Goal: Task Accomplishment & Management: Manage account settings

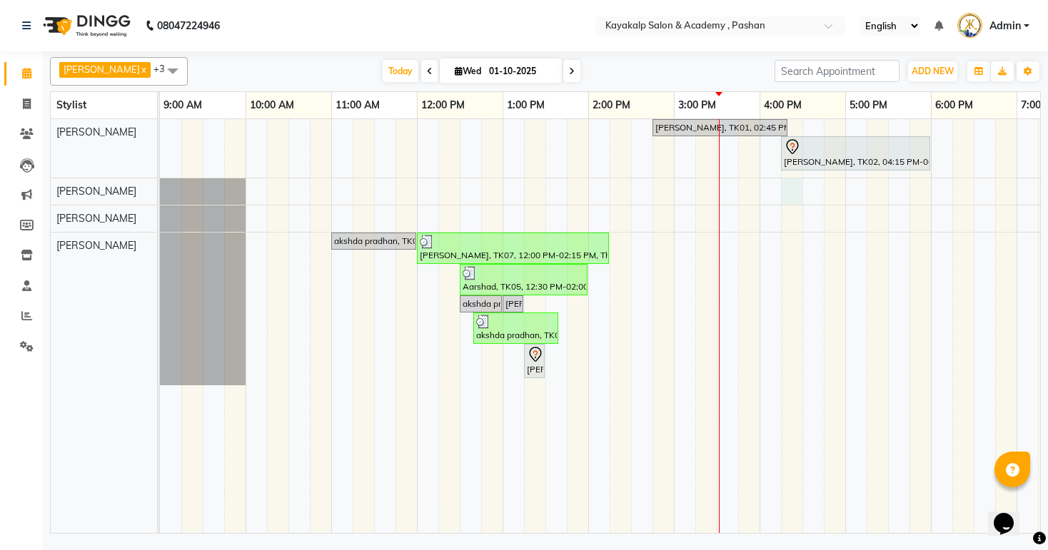
click at [786, 184] on div "[PERSON_NAME], TK01, 02:45 PM-04:20 PM, skin Counsultation [PERSON_NAME], TK02,…" at bounding box center [674, 326] width 1028 height 414
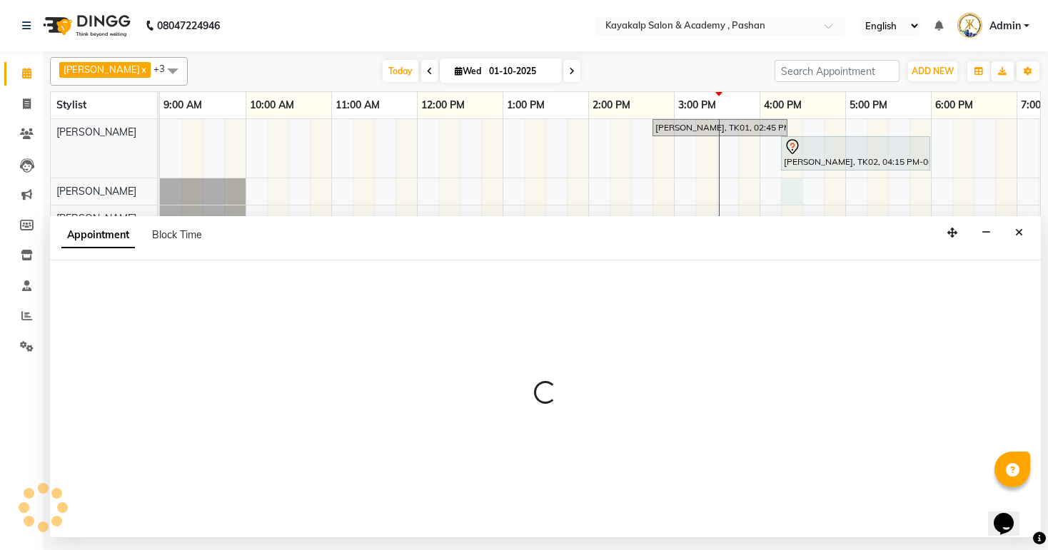
select select "85097"
select select "975"
select select "tentative"
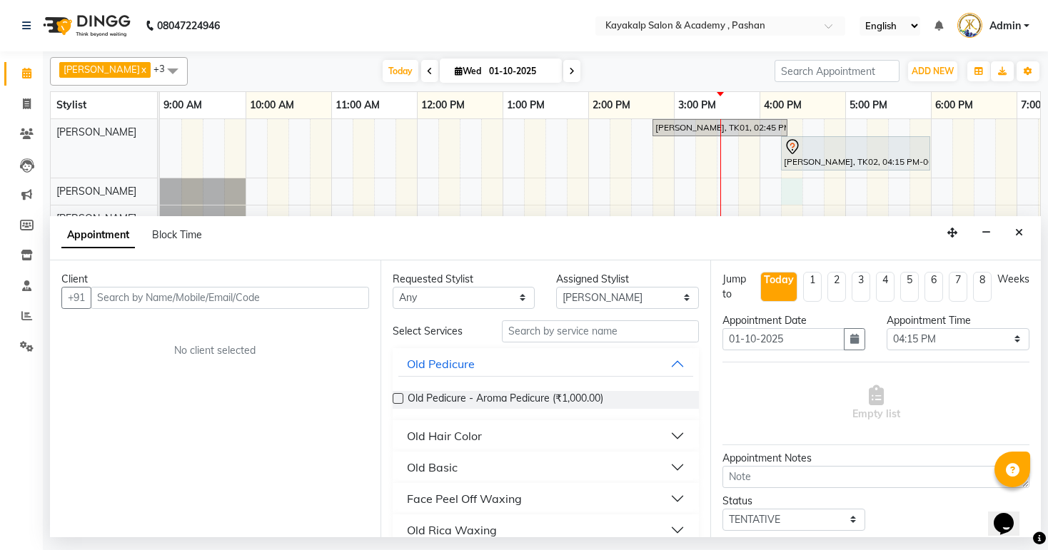
click at [136, 297] on input "text" at bounding box center [230, 298] width 278 height 22
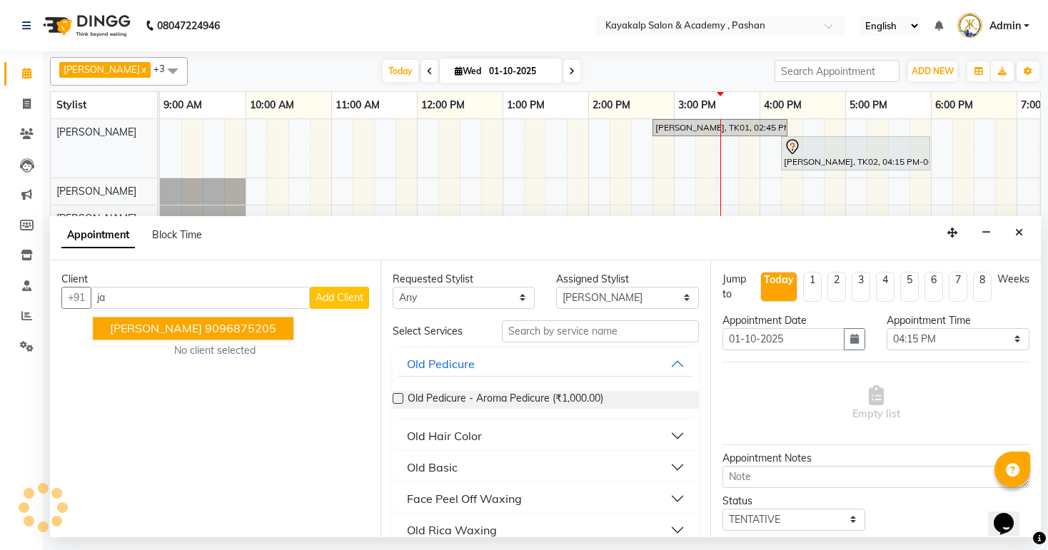
type input "j"
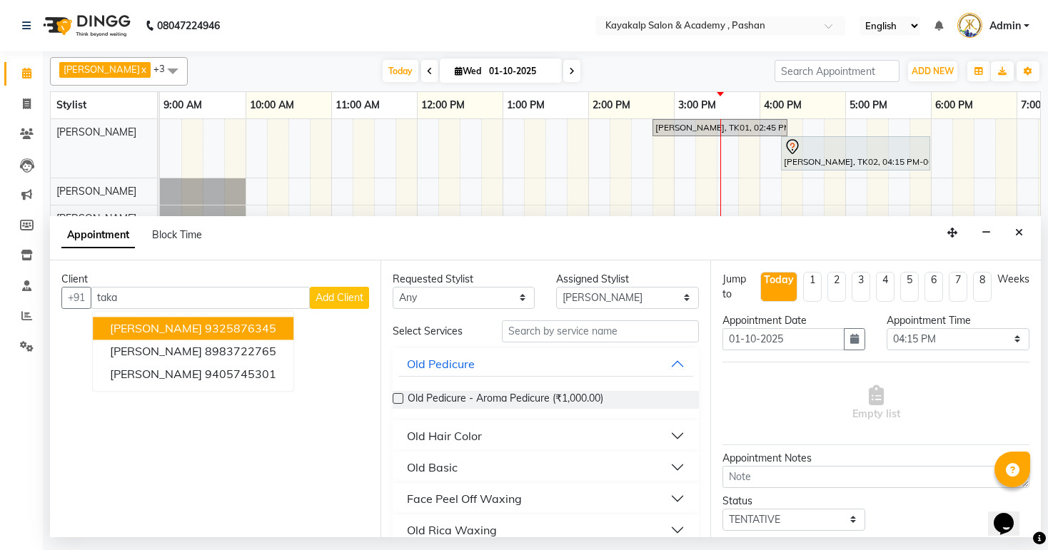
click at [156, 328] on span "[PERSON_NAME]" at bounding box center [156, 328] width 92 height 14
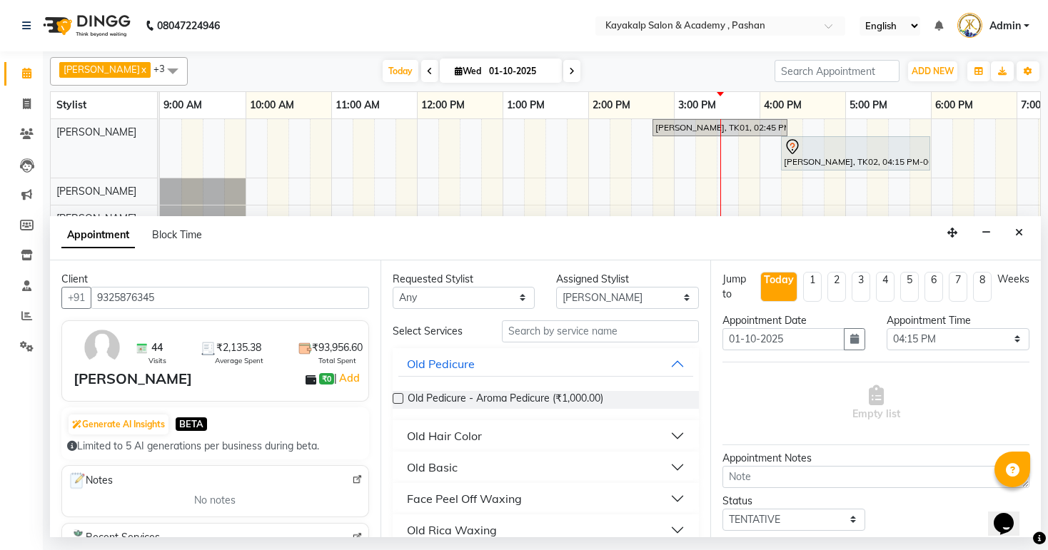
type input "9325876345"
click at [635, 333] on input "text" at bounding box center [600, 331] width 197 height 22
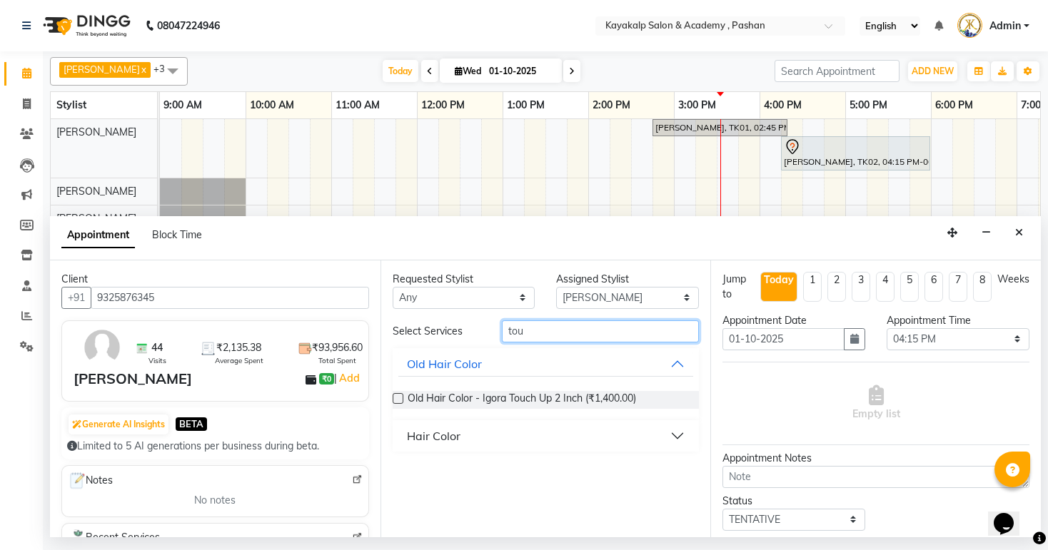
type input "tou"
click at [674, 437] on button "Hair Color" at bounding box center [545, 436] width 295 height 26
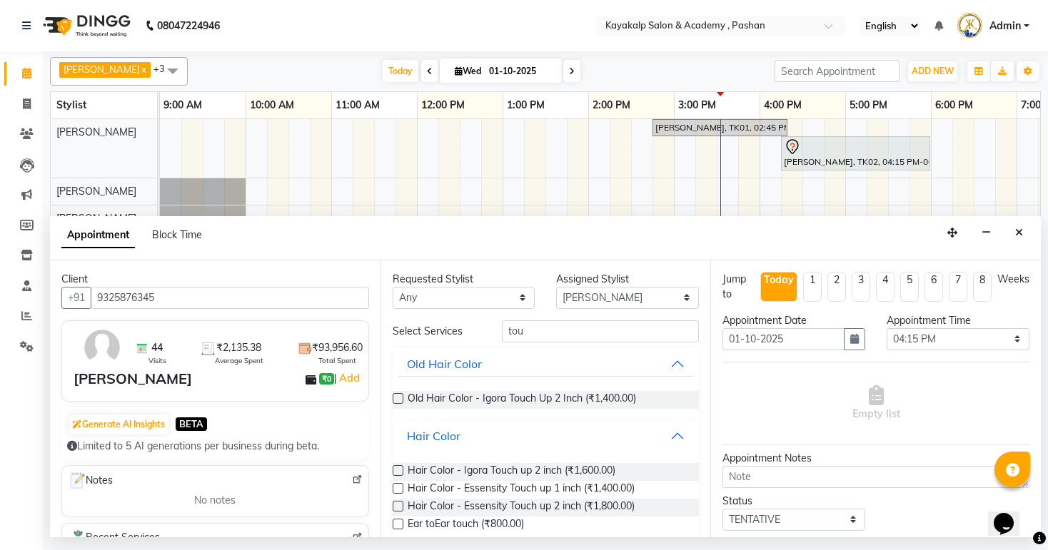
click at [674, 437] on button "Hair Color" at bounding box center [545, 436] width 295 height 26
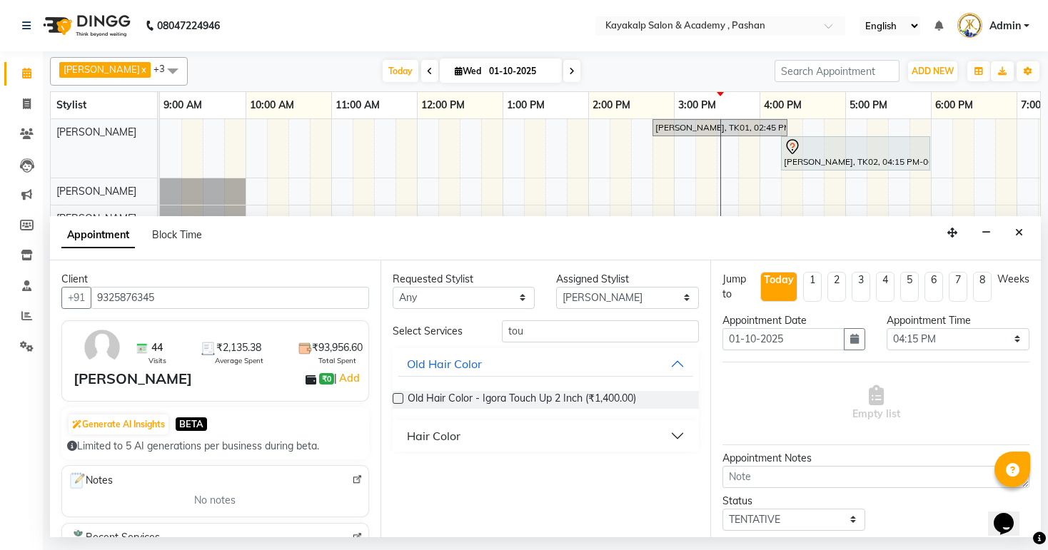
click at [674, 436] on button "Hair Color" at bounding box center [545, 436] width 295 height 26
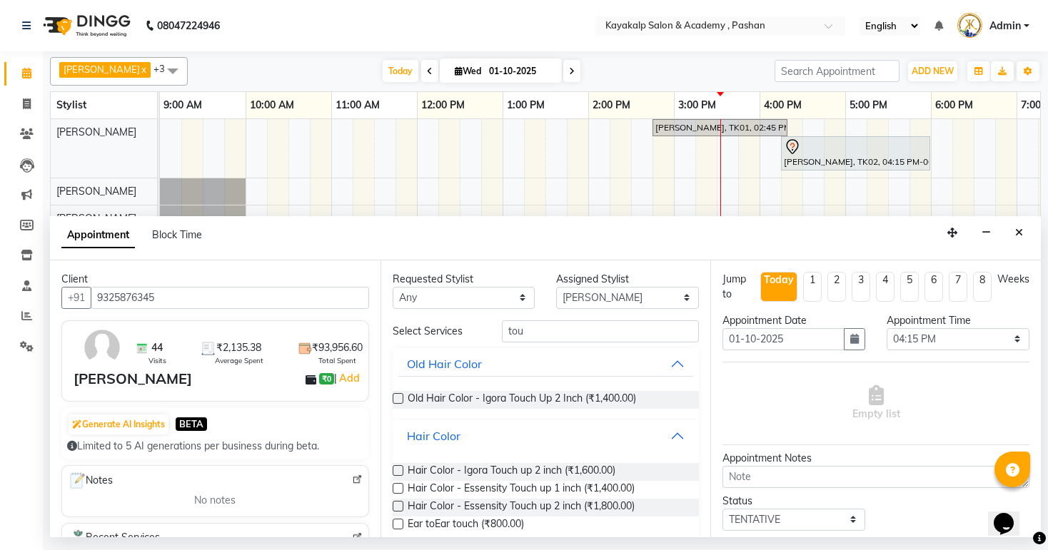
scroll to position [20, 0]
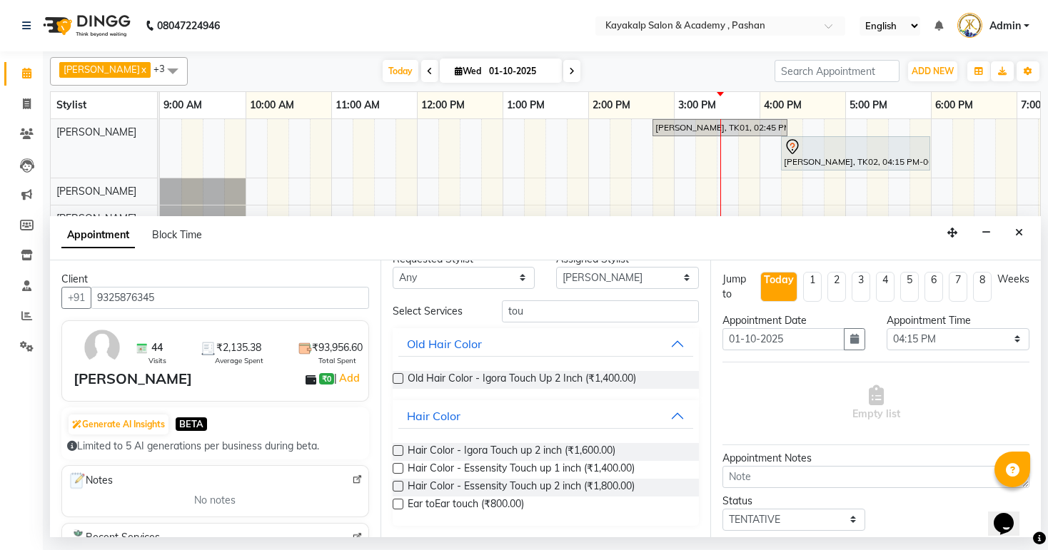
click at [398, 485] on label at bounding box center [398, 486] width 11 height 11
click at [398, 485] on input "checkbox" at bounding box center [397, 487] width 9 height 9
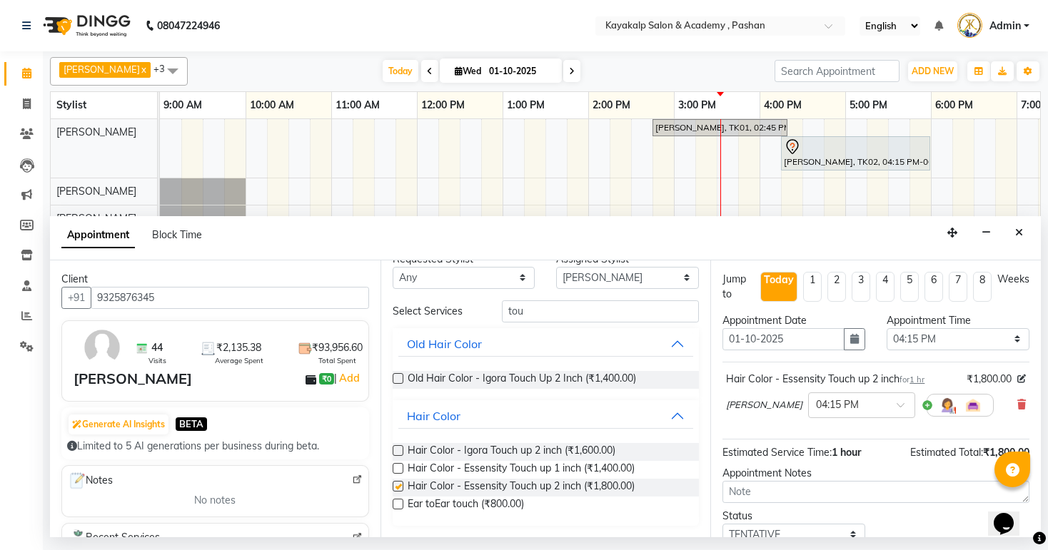
checkbox input "false"
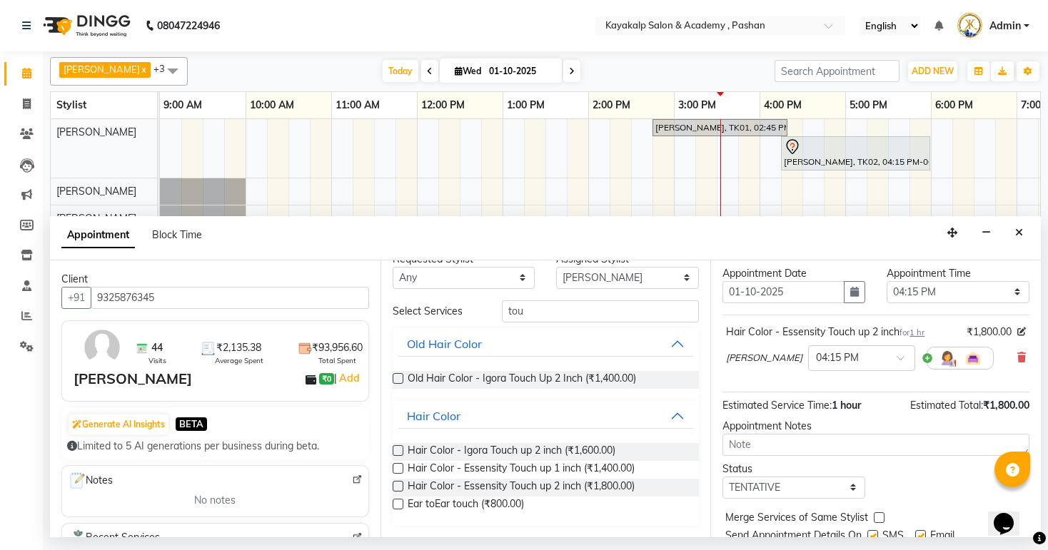
scroll to position [98, 0]
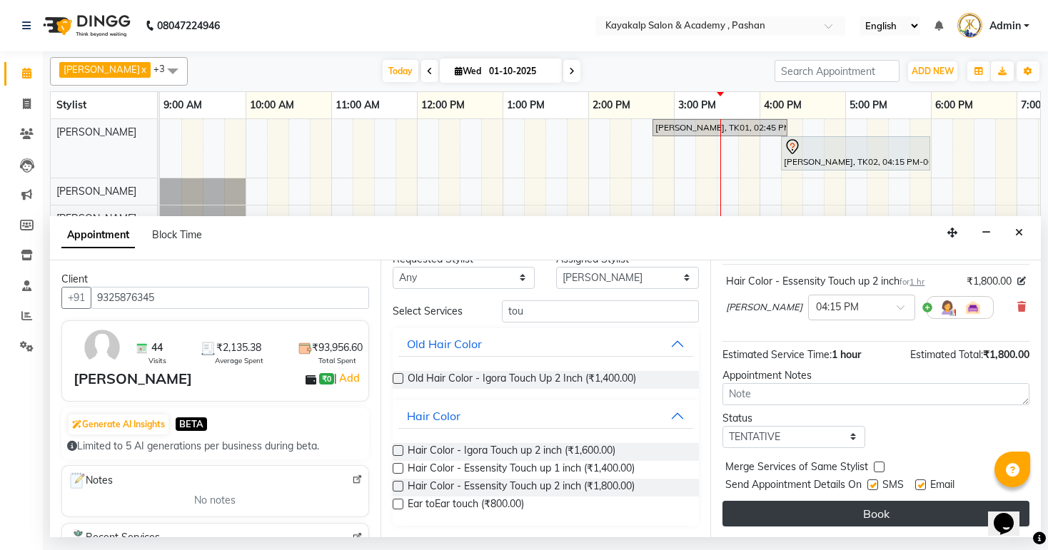
click at [901, 510] on button "Book" at bounding box center [875, 514] width 307 height 26
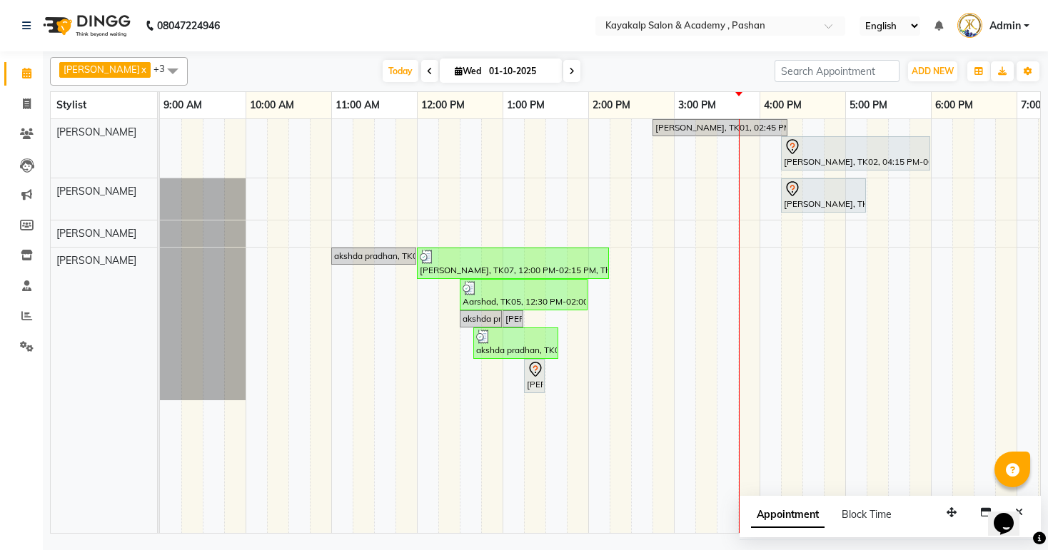
click at [427, 69] on icon at bounding box center [430, 71] width 6 height 9
type input "30-09-2025"
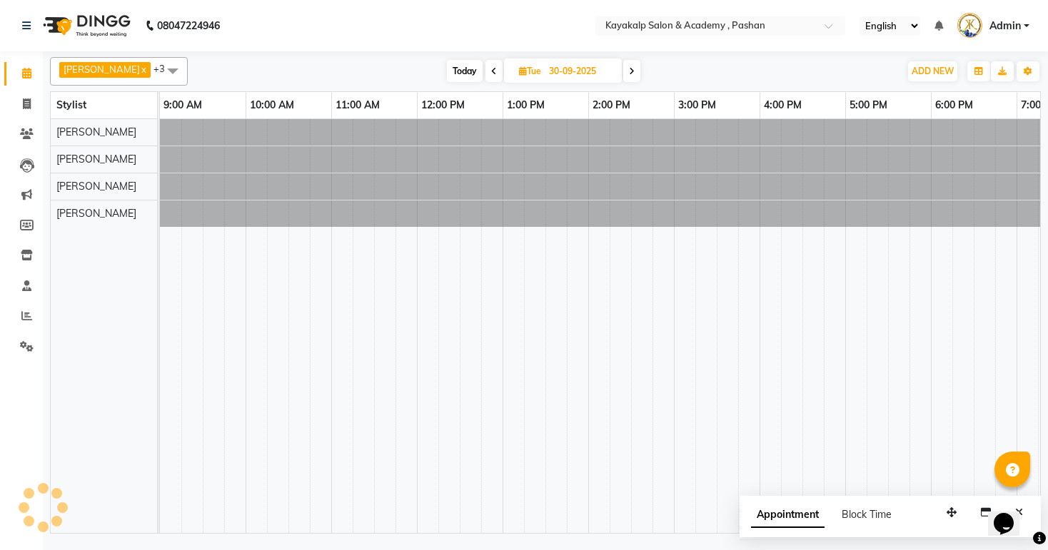
scroll to position [0, 147]
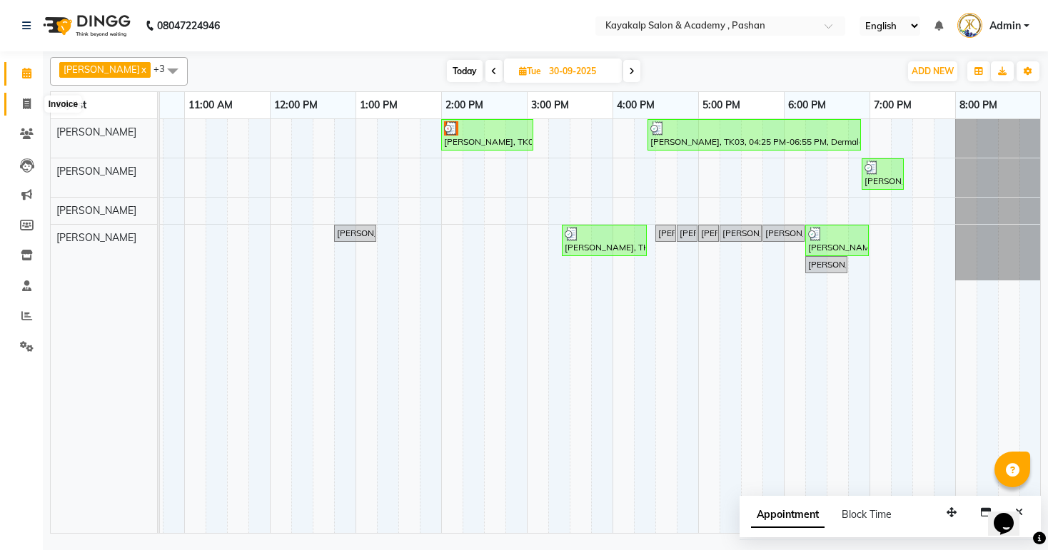
click at [31, 103] on span at bounding box center [26, 104] width 25 height 16
select select "service"
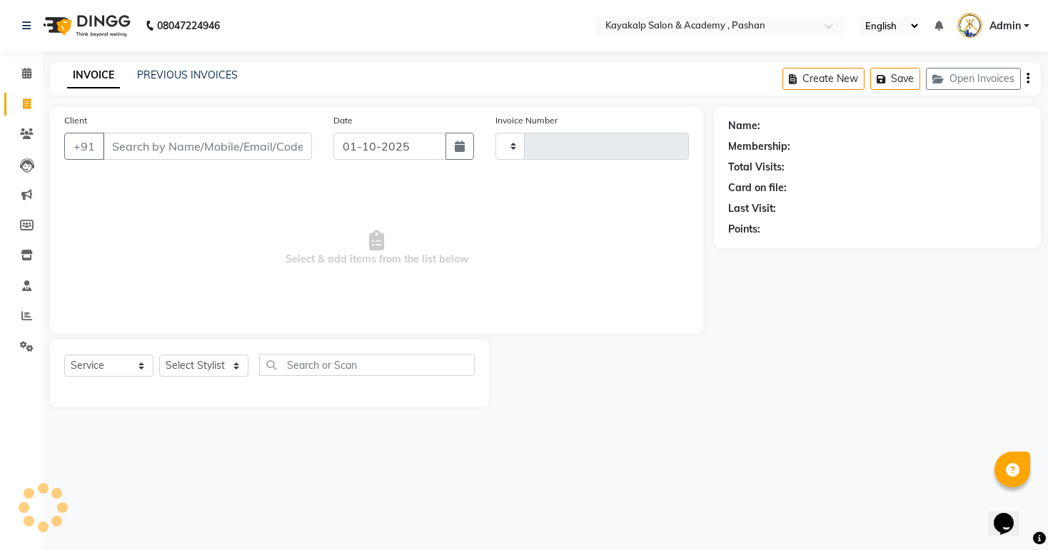
type input "0733"
select select "4804"
click at [24, 69] on icon at bounding box center [26, 73] width 9 height 11
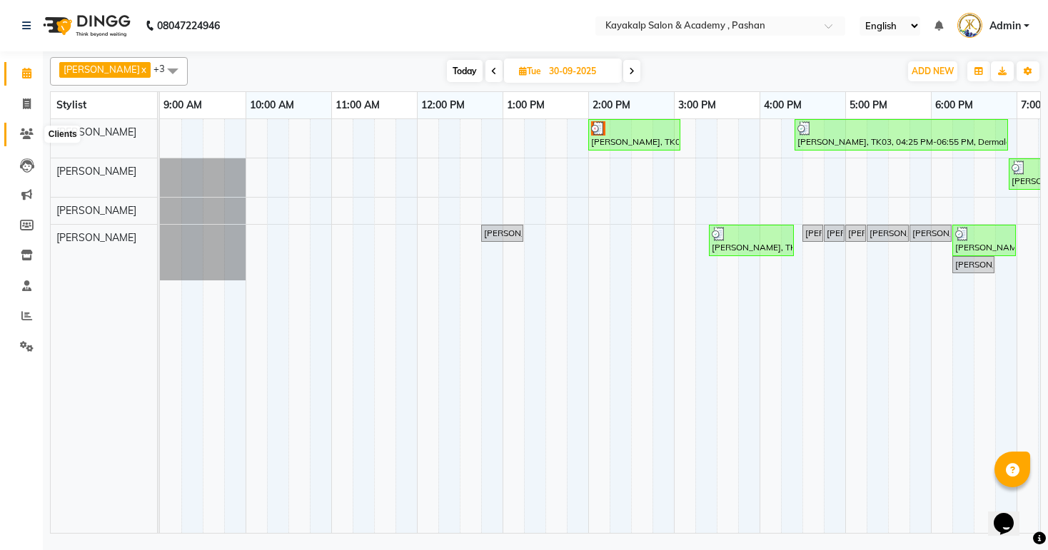
click at [26, 130] on icon at bounding box center [27, 133] width 14 height 11
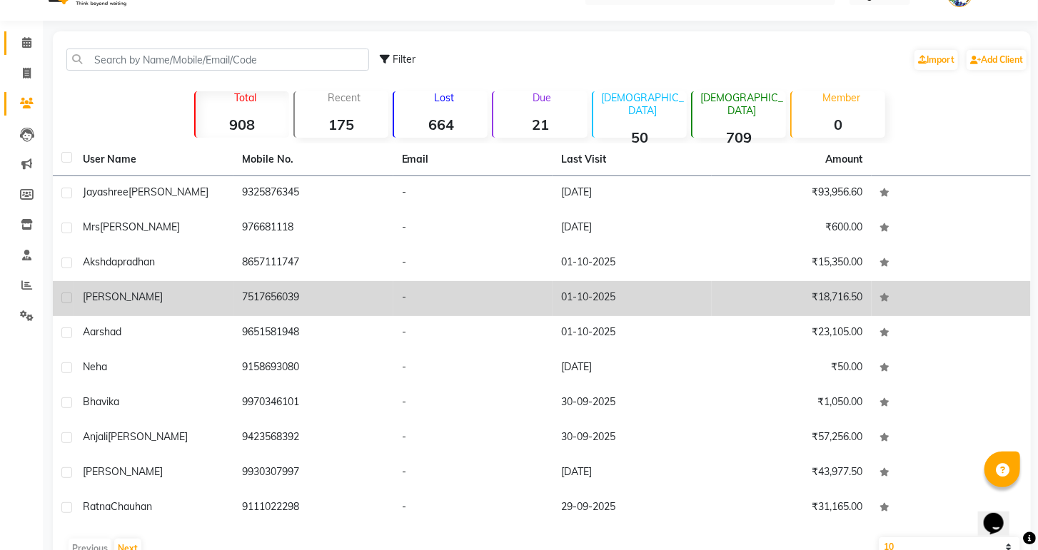
scroll to position [10, 0]
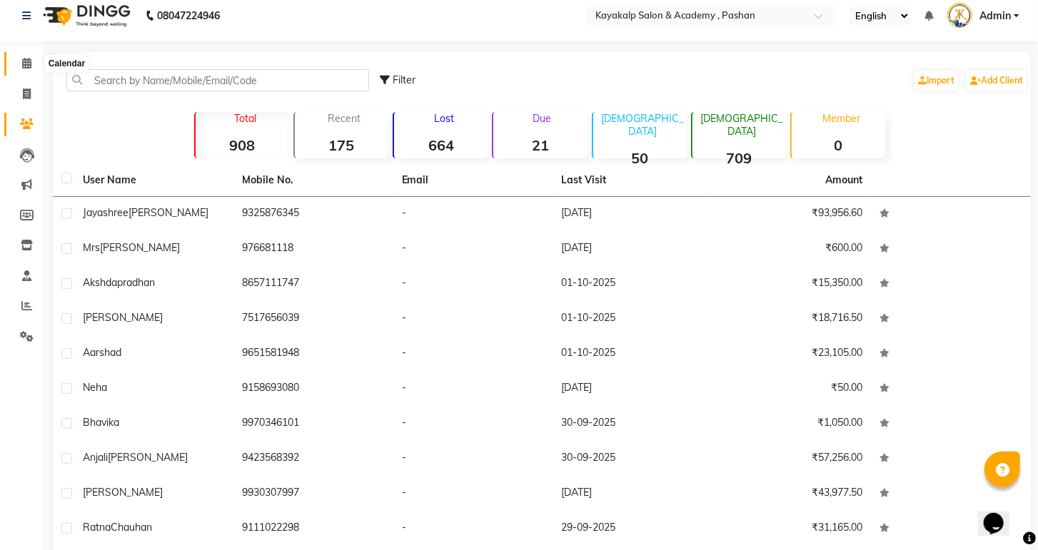
click at [30, 65] on icon at bounding box center [26, 63] width 9 height 11
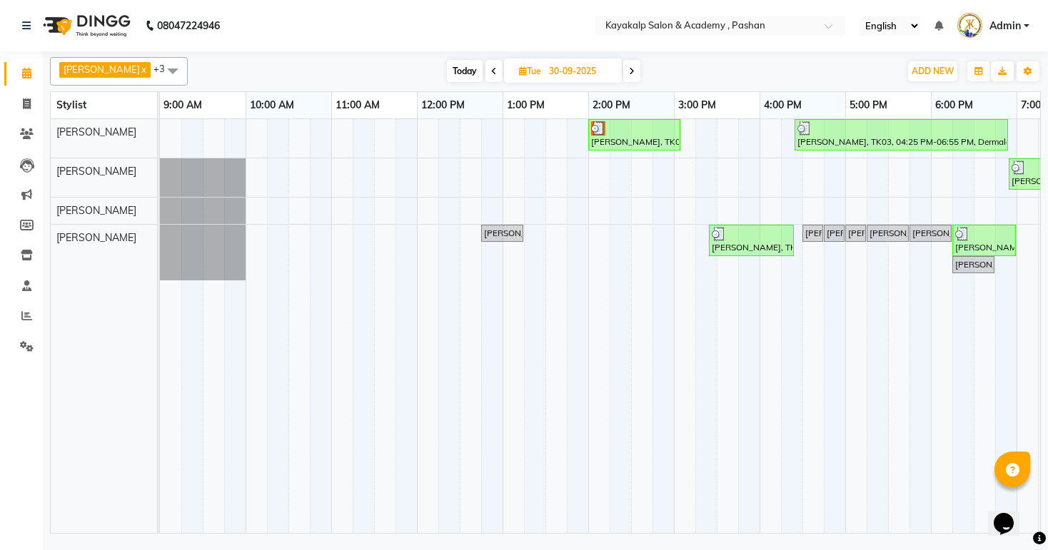
click at [624, 67] on span at bounding box center [631, 71] width 17 height 22
type input "01-10-2025"
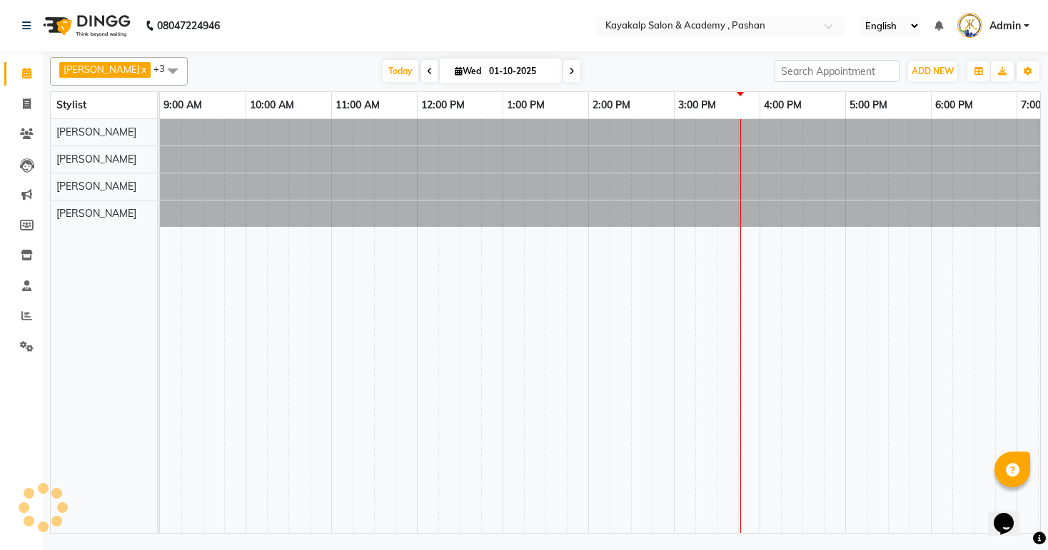
scroll to position [0, 147]
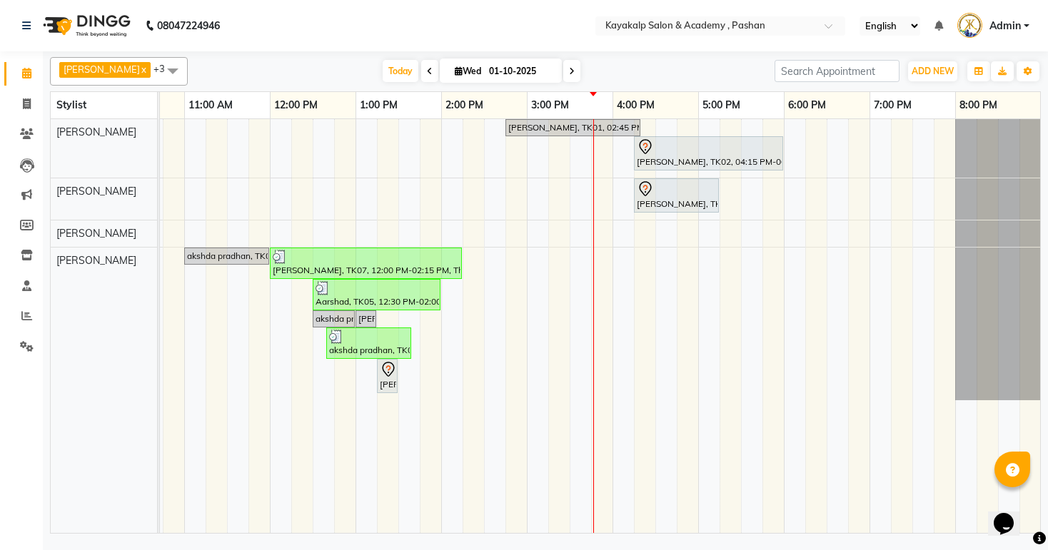
click at [705, 227] on div "[PERSON_NAME], TK01, 02:45 PM-04:20 PM, skin Counsultation [PERSON_NAME], TK02,…" at bounding box center [527, 326] width 1028 height 414
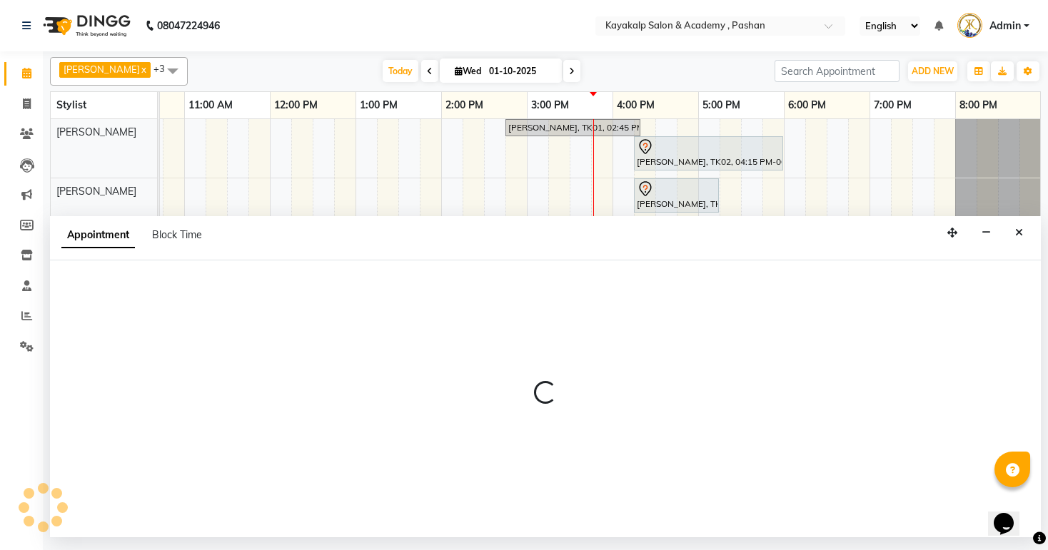
select select "89426"
select select "1020"
select select "tentative"
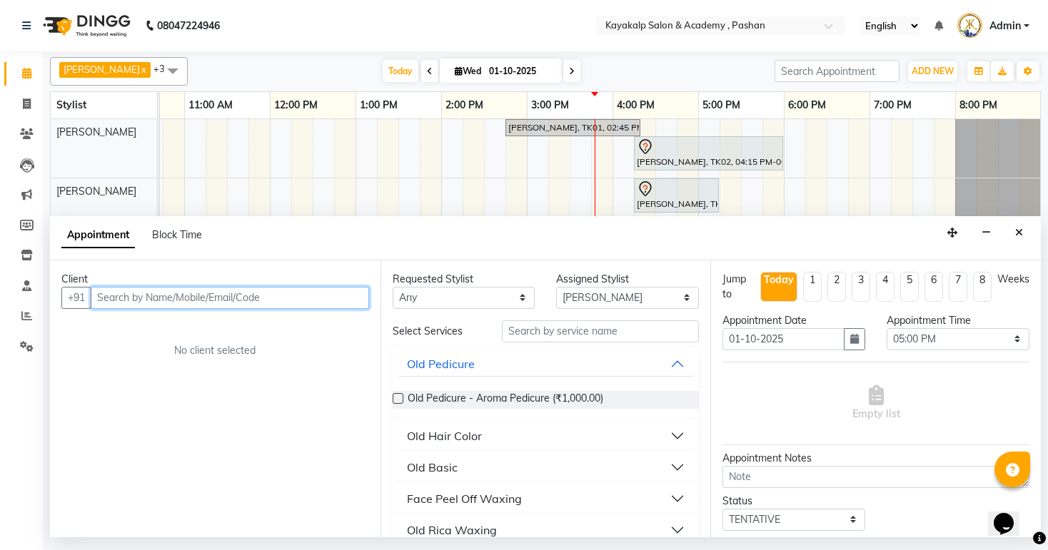
click at [215, 293] on input "text" at bounding box center [230, 298] width 278 height 22
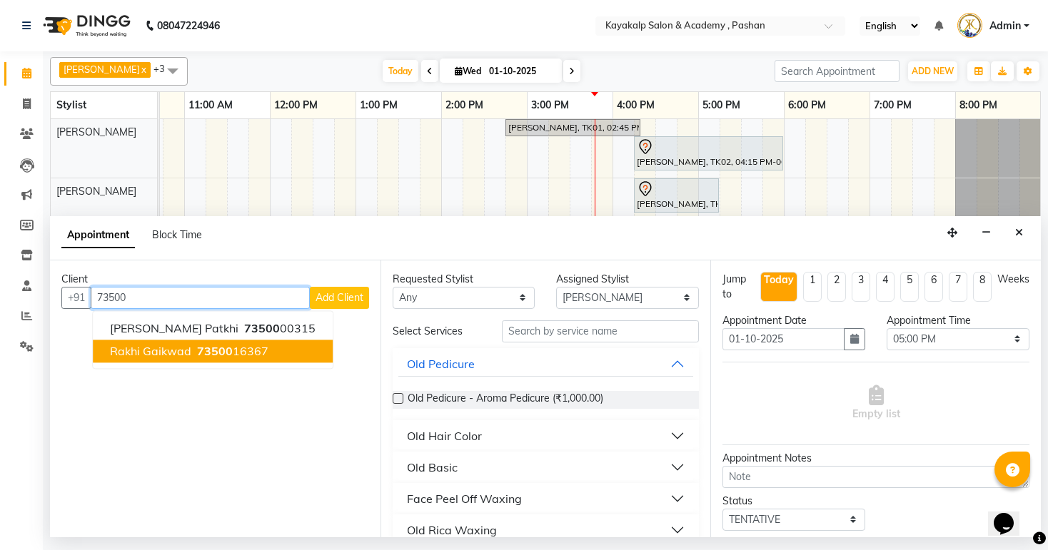
click at [211, 356] on span "73500" at bounding box center [215, 351] width 36 height 14
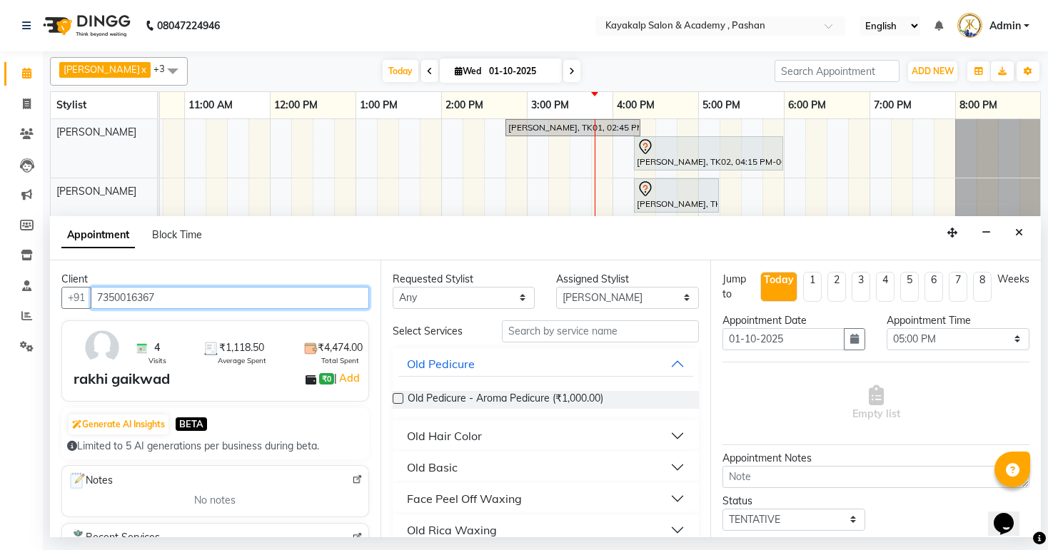
type input "7350016367"
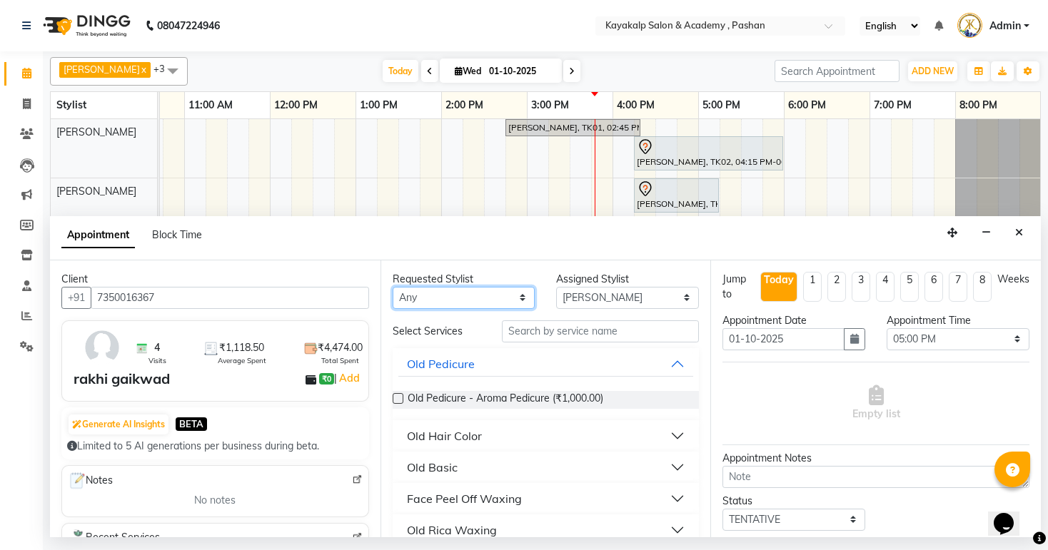
click at [517, 295] on select "Any Ashwini hidlekar [PERSON_NAME] [PERSON_NAME] [PERSON_NAME] [PERSON_NAME] Su…" at bounding box center [464, 298] width 143 height 22
select select "81995"
click at [393, 287] on select "Any Ashwini hidlekar [PERSON_NAME] [PERSON_NAME] [PERSON_NAME] [PERSON_NAME] Su…" at bounding box center [464, 298] width 143 height 22
select select "81995"
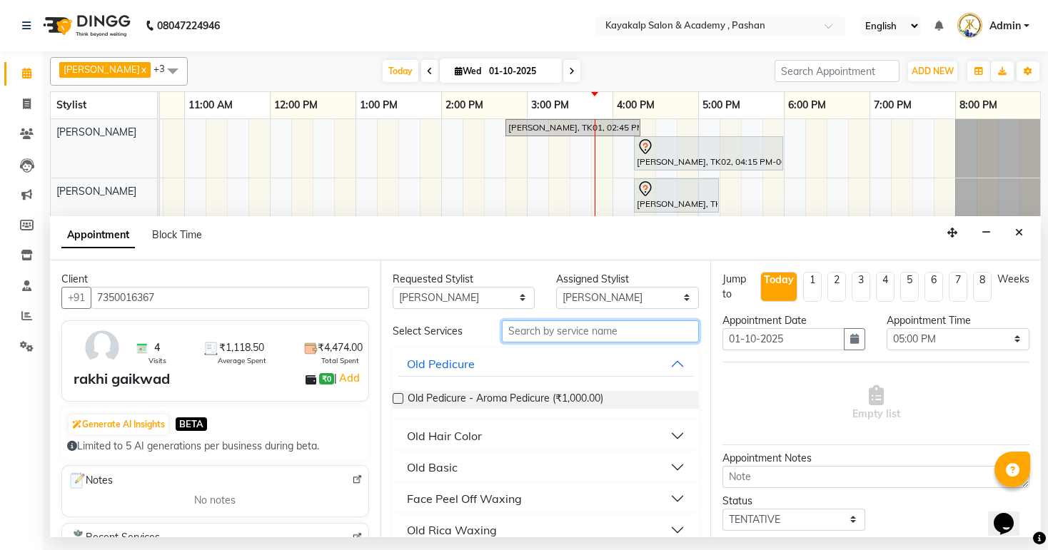
click at [585, 334] on input "text" at bounding box center [600, 331] width 197 height 22
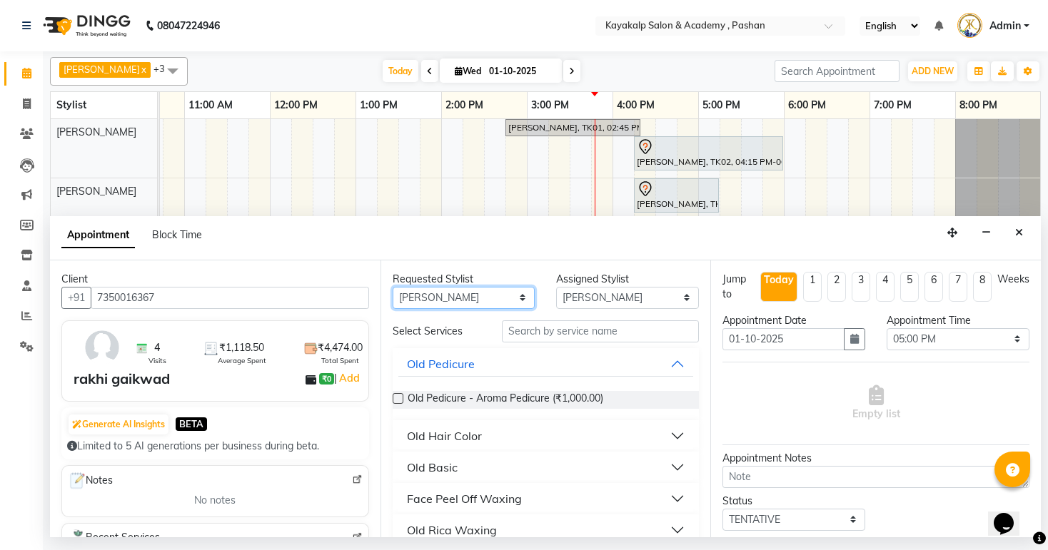
click at [517, 296] on select "Any Ashwini hidlekar [PERSON_NAME] [PERSON_NAME] [PERSON_NAME] [PERSON_NAME] Su…" at bounding box center [464, 298] width 143 height 22
select select "85097"
click at [393, 287] on select "Any Ashwini hidlekar [PERSON_NAME] [PERSON_NAME] [PERSON_NAME] [PERSON_NAME] Su…" at bounding box center [464, 298] width 143 height 22
select select "85097"
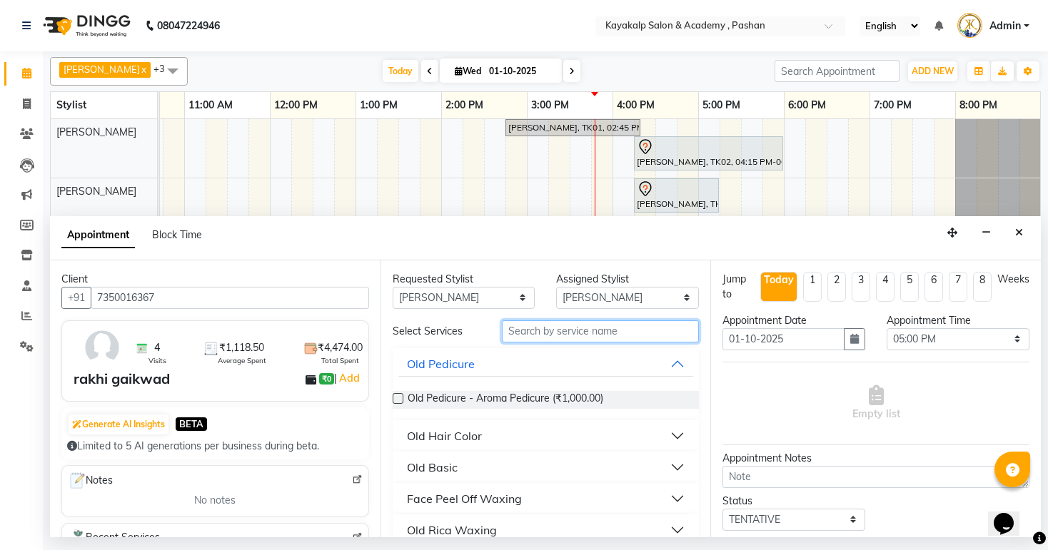
click at [545, 331] on input "text" at bounding box center [600, 331] width 197 height 22
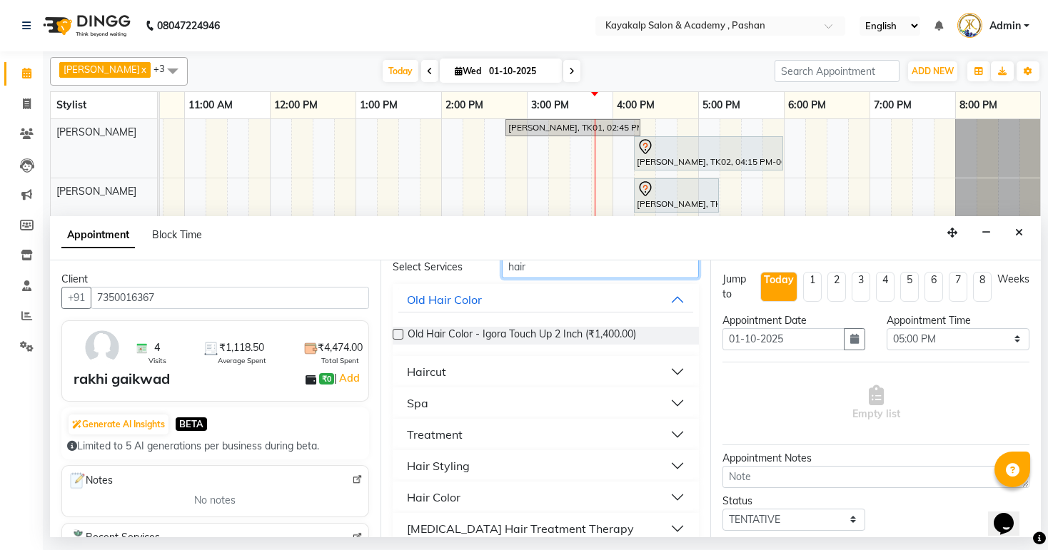
scroll to position [114, 0]
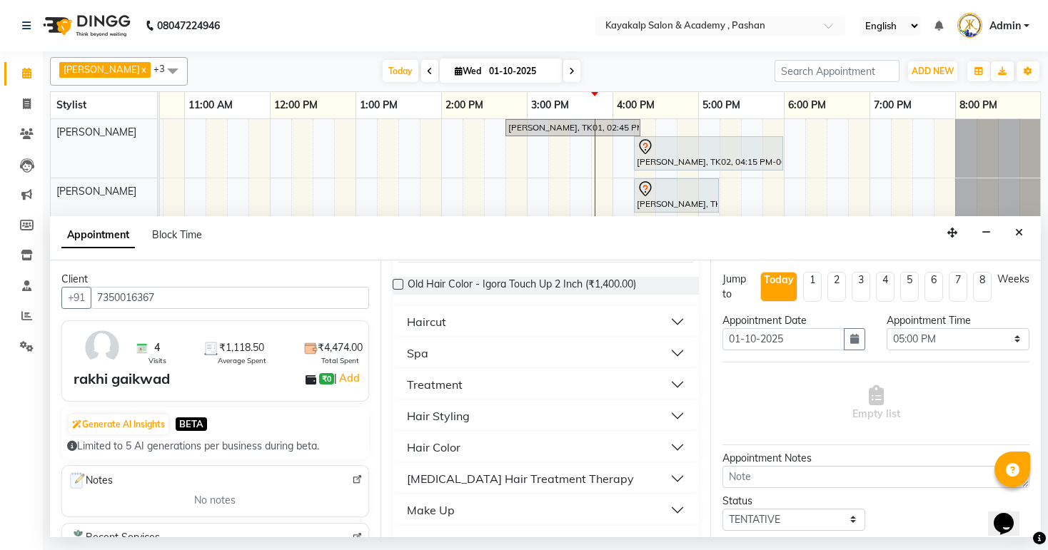
type input "hair"
click at [672, 418] on button "Hair Styling" at bounding box center [545, 416] width 295 height 26
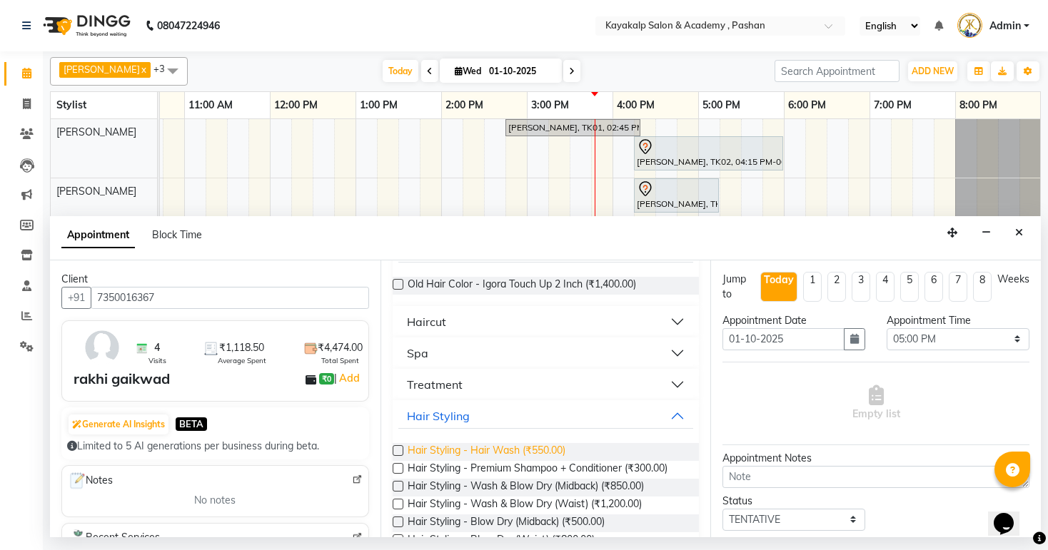
click at [542, 445] on span "Hair Styling - Hair Wash (₹550.00)" at bounding box center [487, 452] width 158 height 18
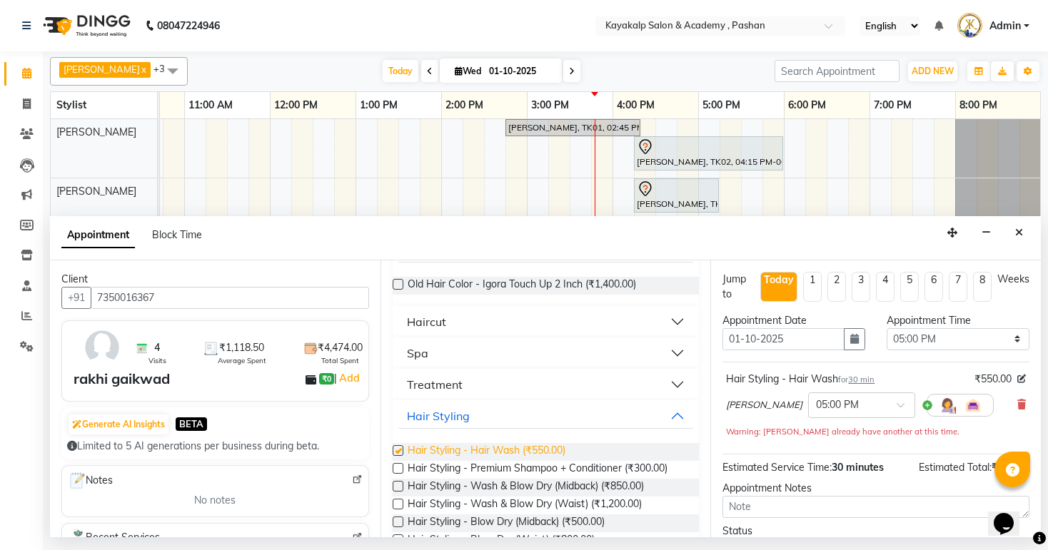
checkbox input "false"
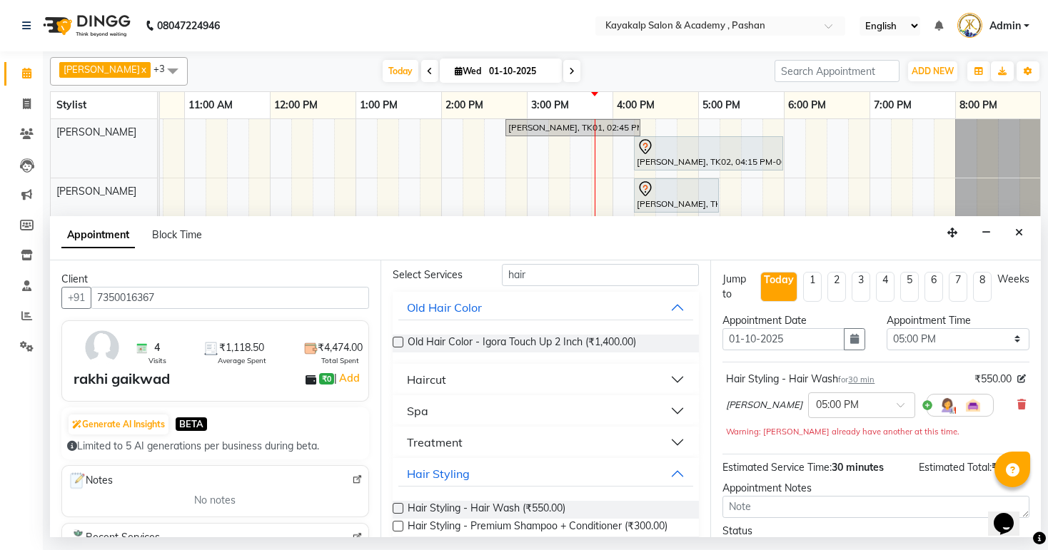
scroll to position [0, 0]
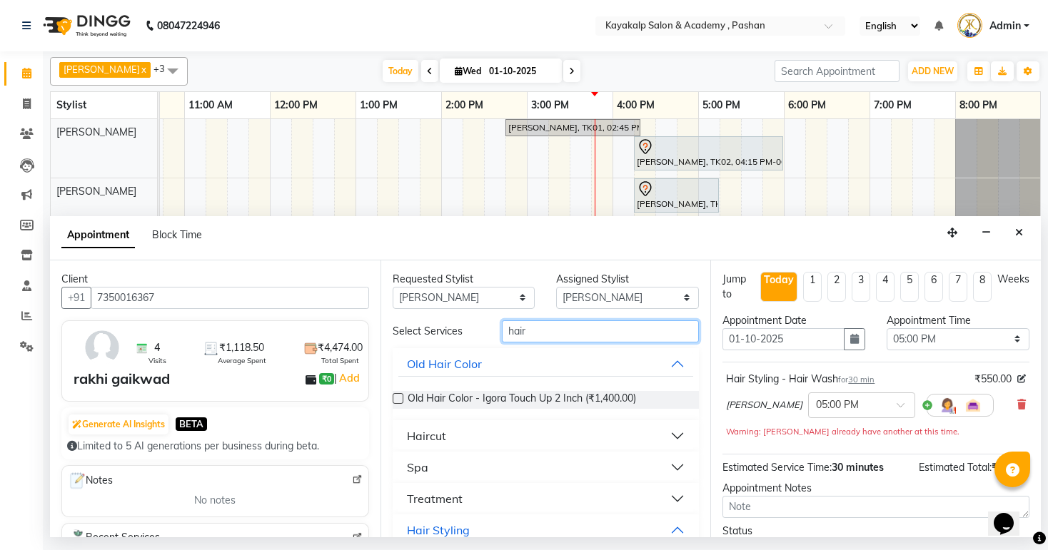
click at [609, 338] on input "hair" at bounding box center [600, 331] width 197 height 22
type input "h"
type input "un"
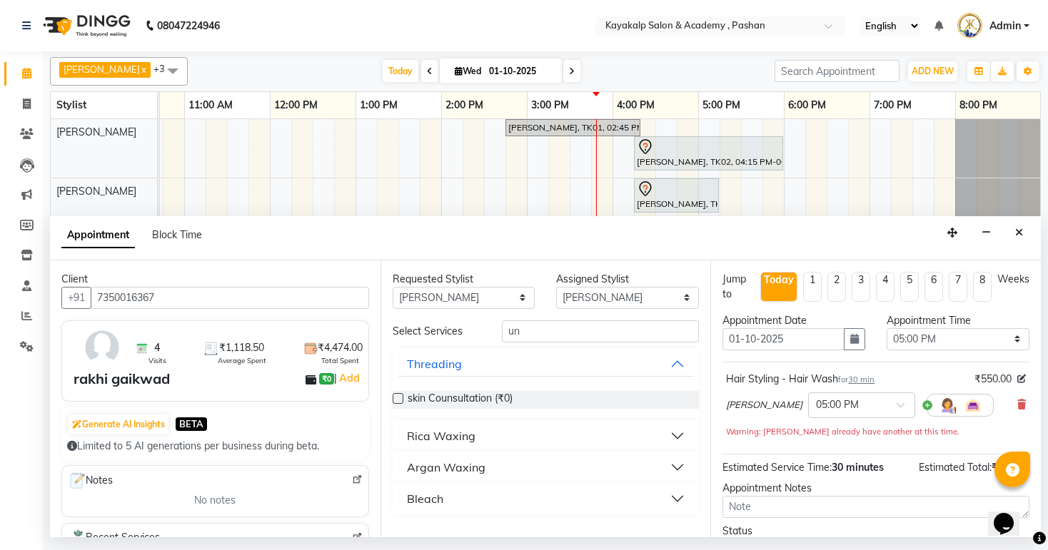
click at [674, 467] on button "Argan Waxing" at bounding box center [545, 468] width 295 height 26
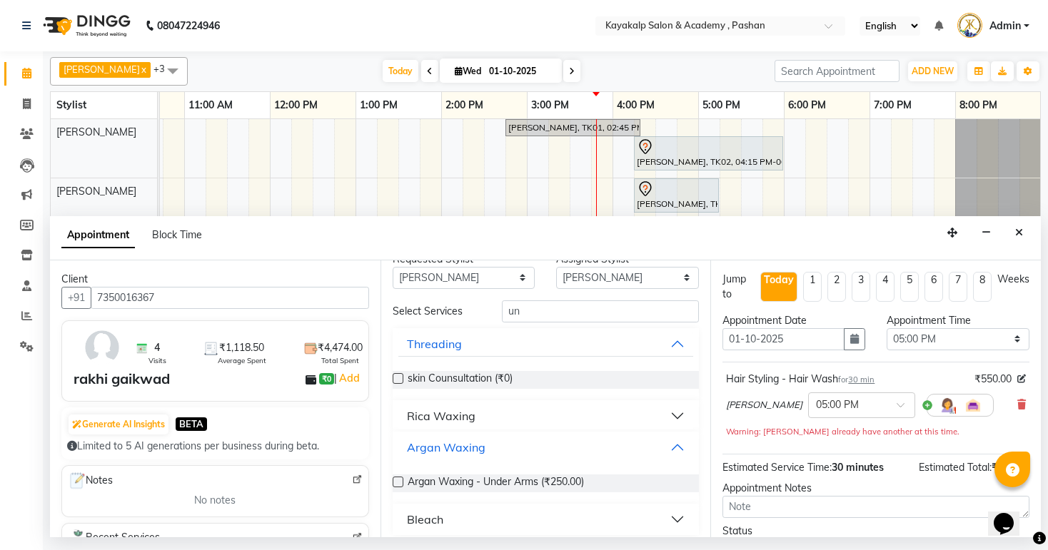
scroll to position [29, 0]
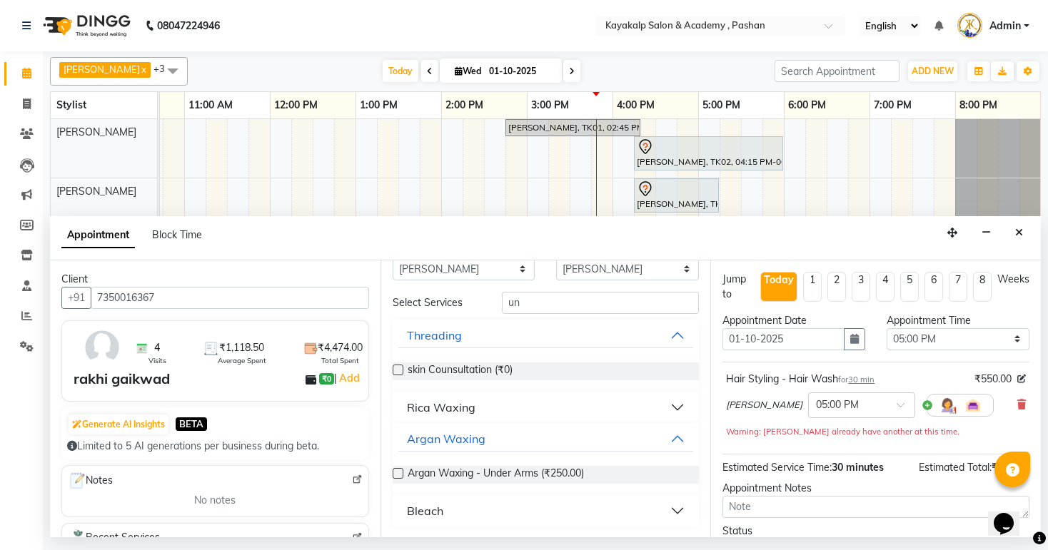
click at [395, 475] on label at bounding box center [398, 473] width 11 height 11
click at [395, 475] on input "checkbox" at bounding box center [397, 474] width 9 height 9
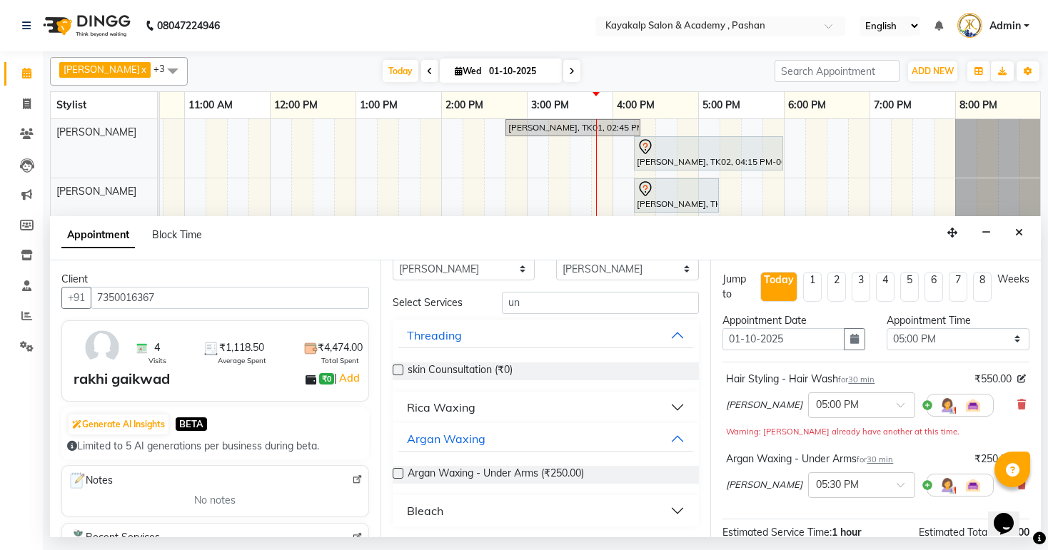
click at [395, 475] on label at bounding box center [398, 473] width 11 height 11
click at [395, 475] on input "checkbox" at bounding box center [397, 474] width 9 height 9
checkbox input "false"
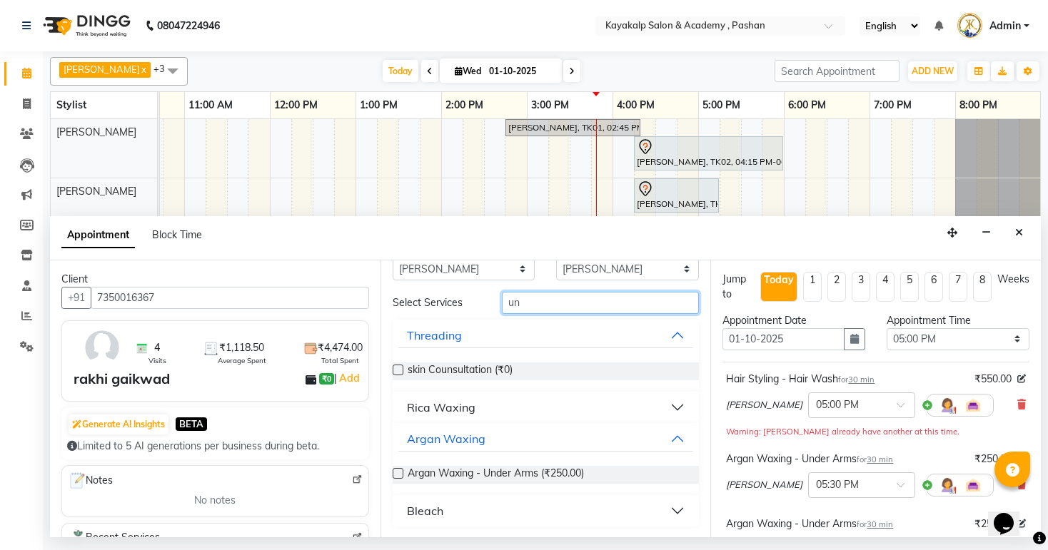
click at [572, 304] on input "un" at bounding box center [600, 303] width 197 height 22
type input "u"
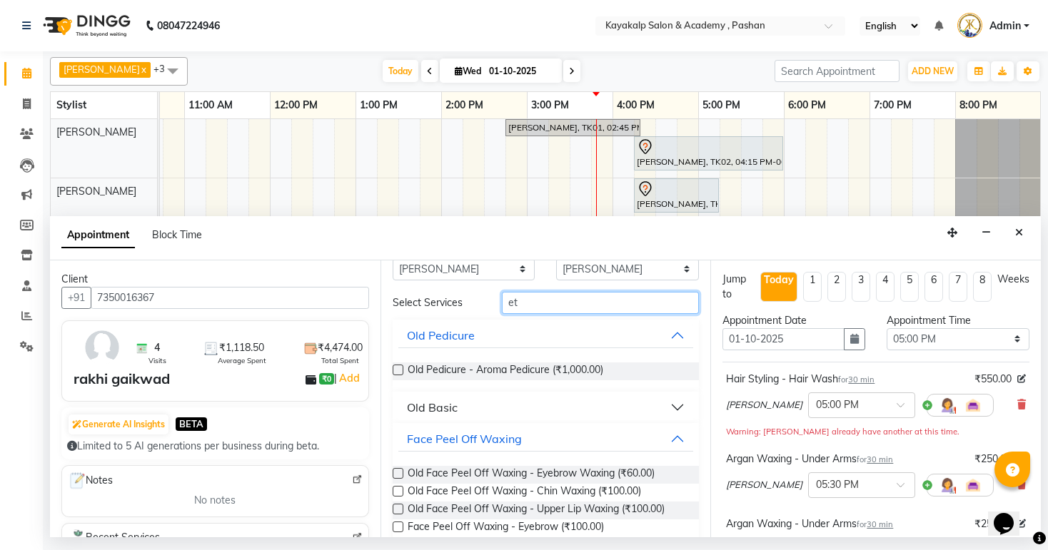
scroll to position [0, 0]
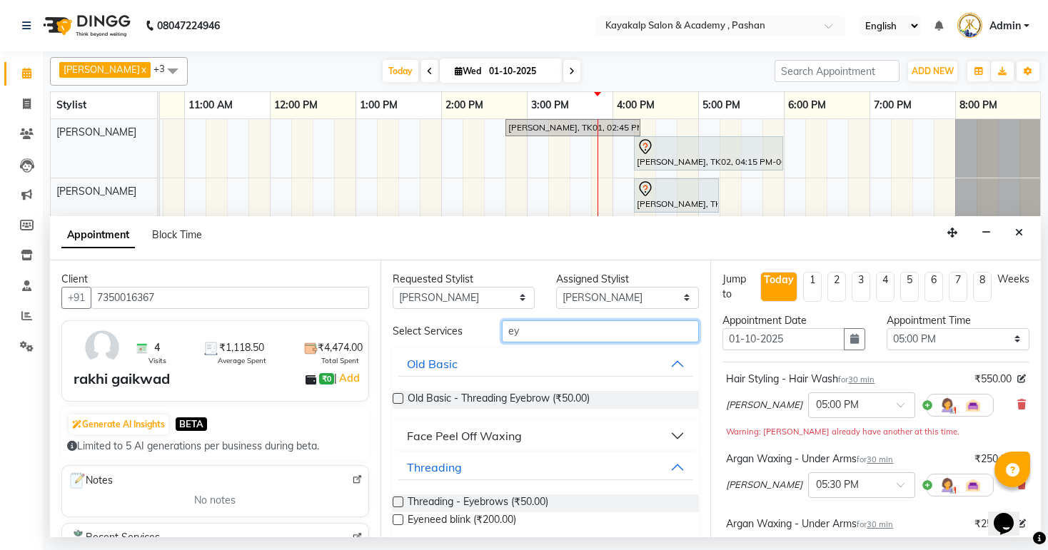
type input "ey"
click at [394, 502] on label at bounding box center [398, 502] width 11 height 11
click at [394, 502] on input "checkbox" at bounding box center [397, 503] width 9 height 9
checkbox input "false"
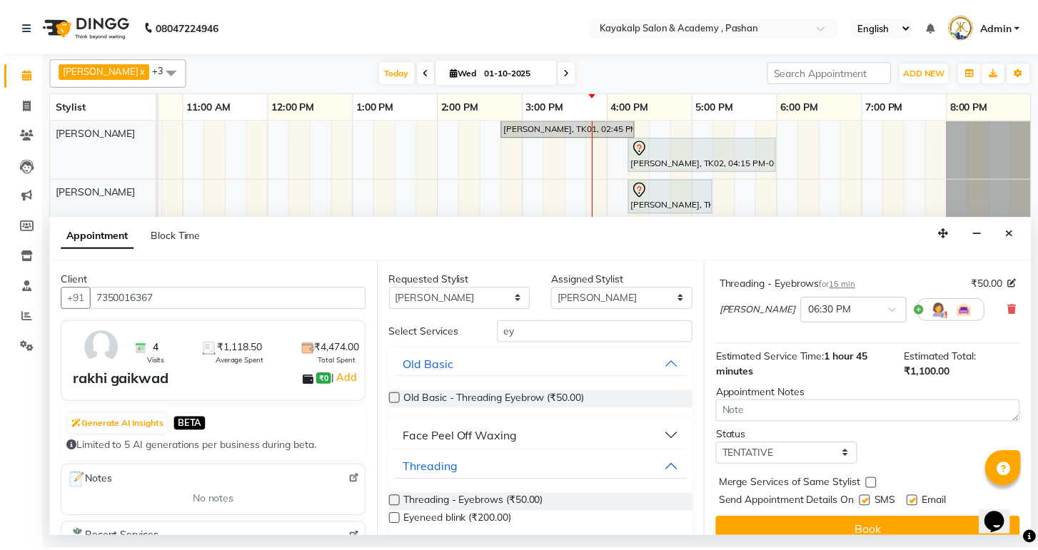
scroll to position [323, 0]
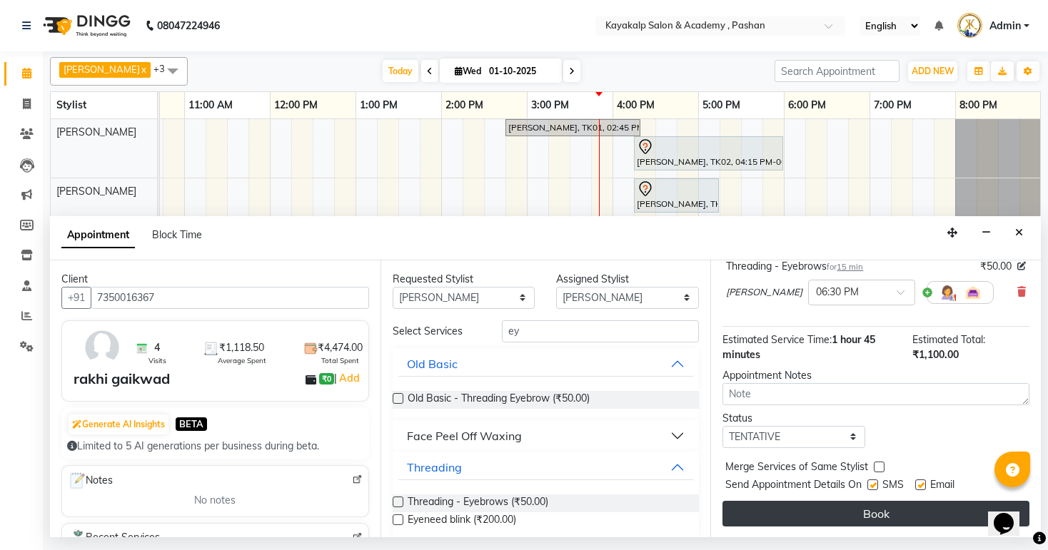
click at [858, 506] on button "Book" at bounding box center [875, 514] width 307 height 26
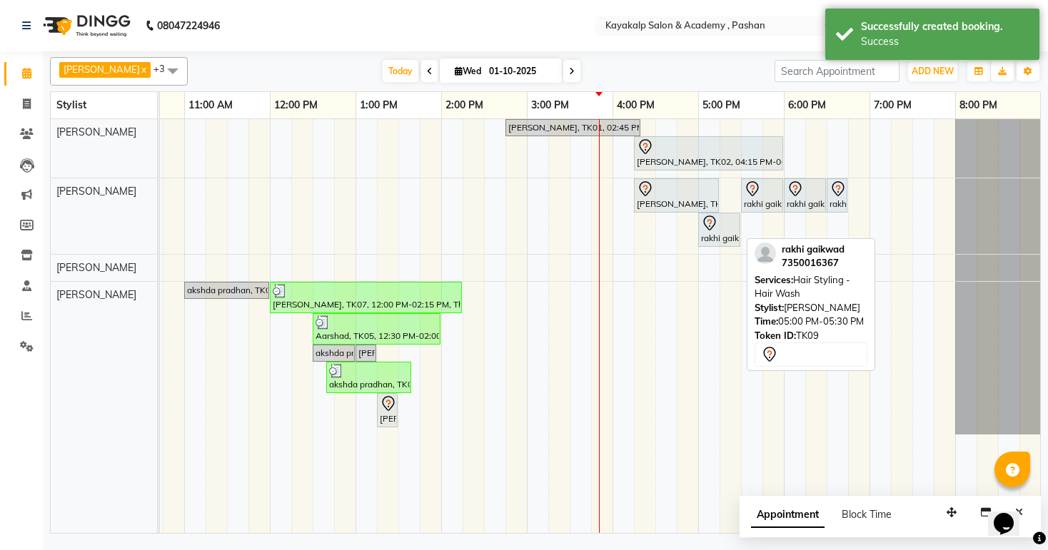
click at [716, 233] on div "rakhi gaikwad, TK09, 05:00 PM-05:30 PM, Hair Styling - Hair Wash" at bounding box center [718, 230] width 39 height 30
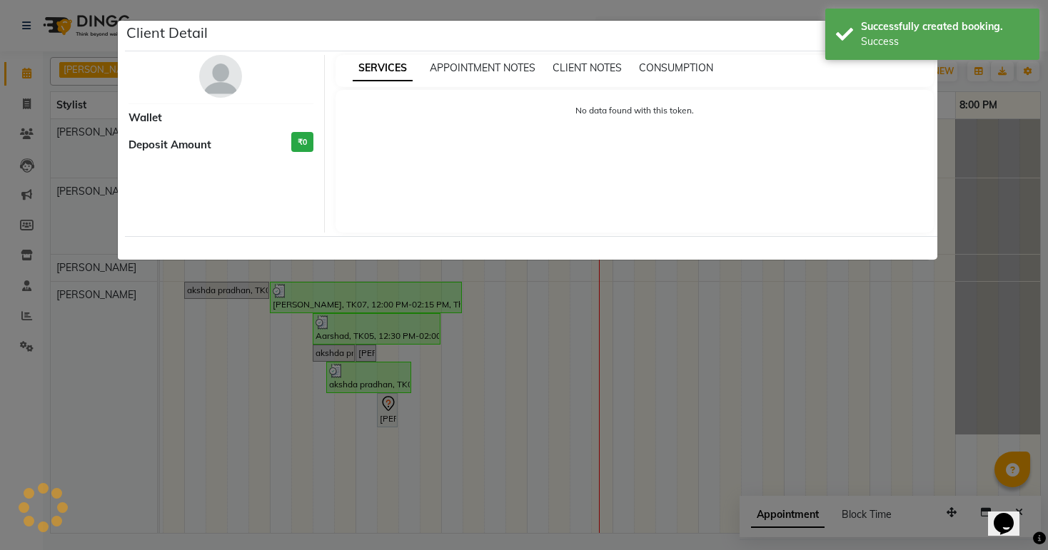
select select "7"
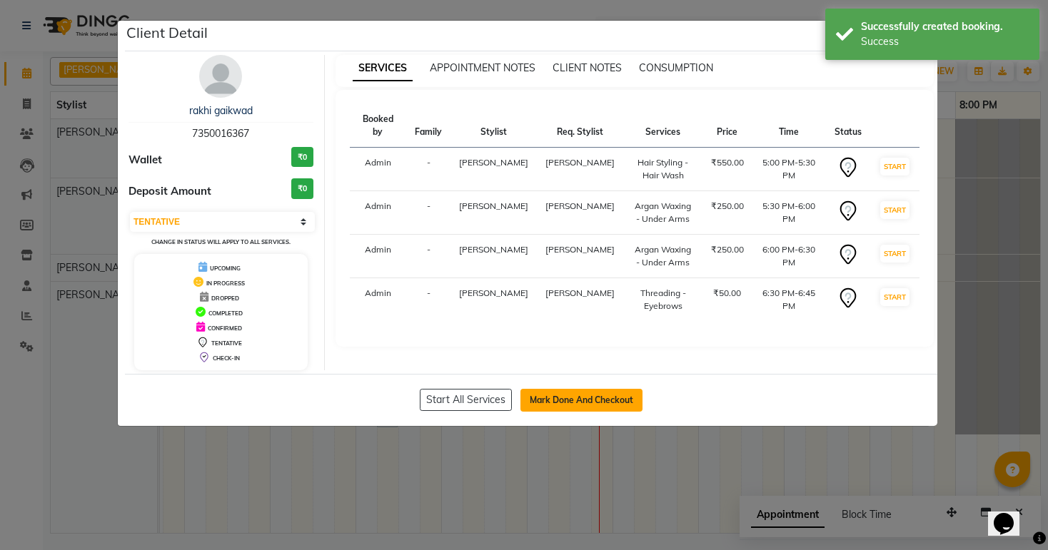
click at [582, 405] on button "Mark Done And Checkout" at bounding box center [581, 400] width 122 height 23
select select "4804"
select select "service"
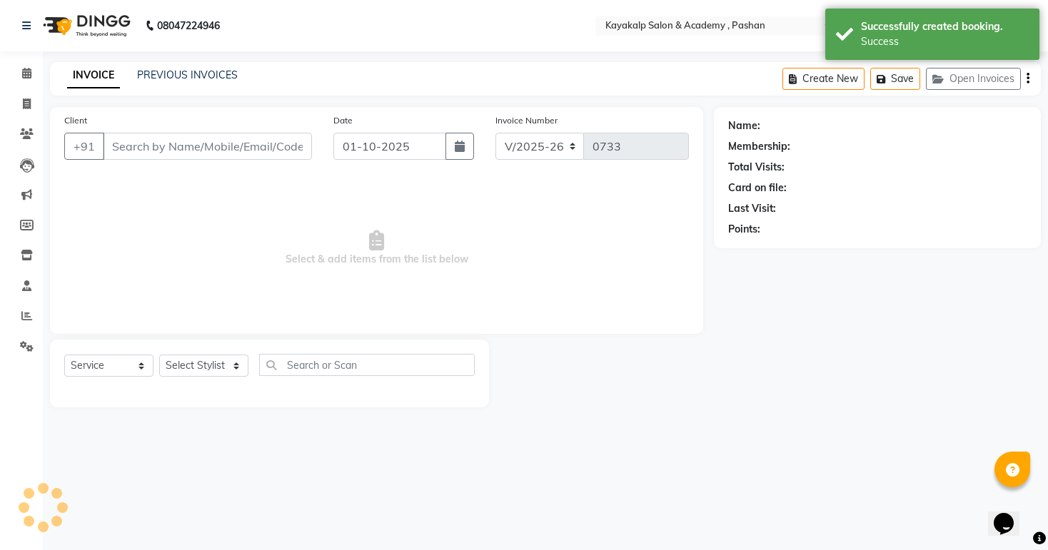
type input "7350016367"
select select "85097"
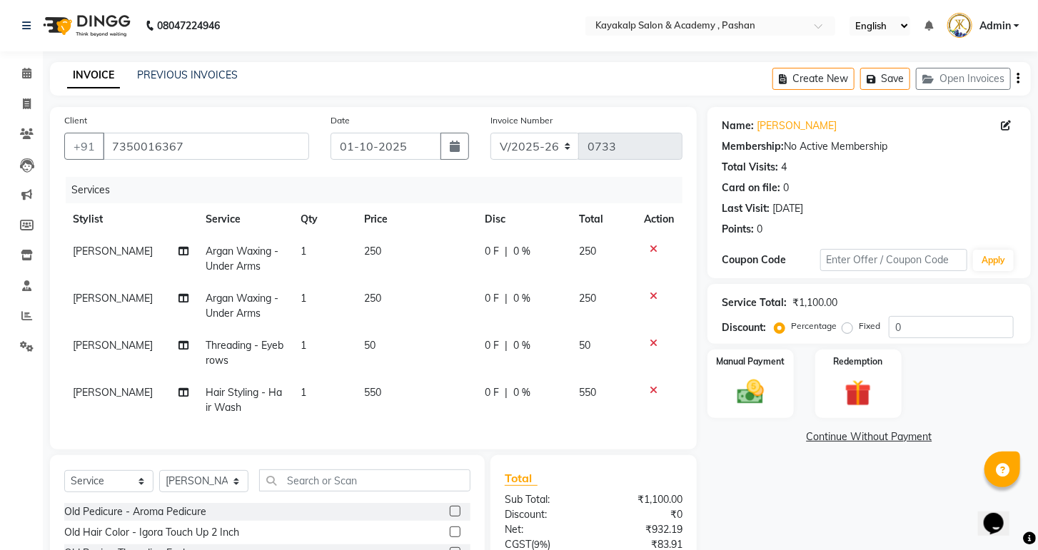
scroll to position [147, 0]
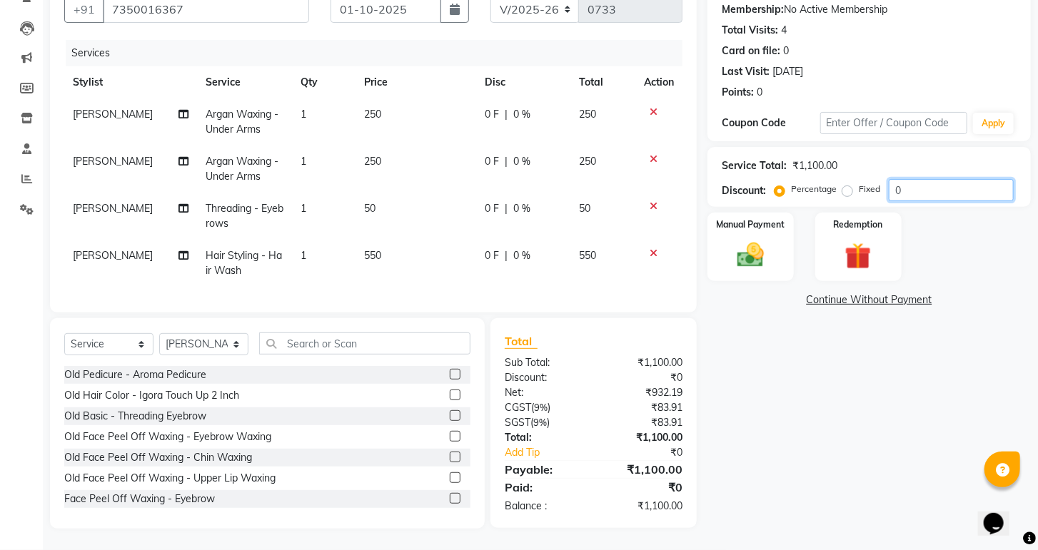
click at [927, 179] on input "0" at bounding box center [951, 190] width 125 height 22
type input "010"
click at [772, 261] on img at bounding box center [750, 256] width 45 height 32
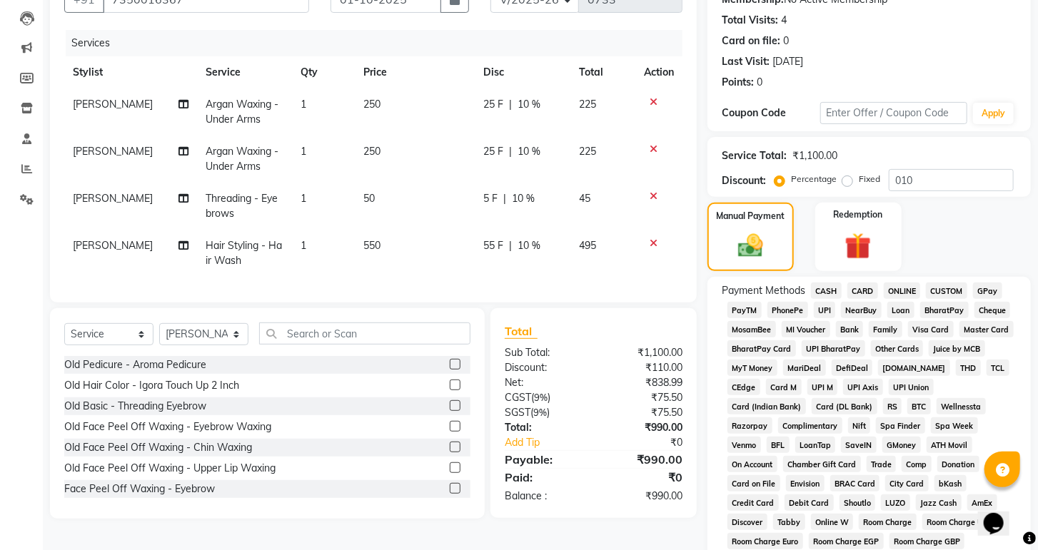
click at [986, 299] on span "GPay" at bounding box center [987, 291] width 29 height 16
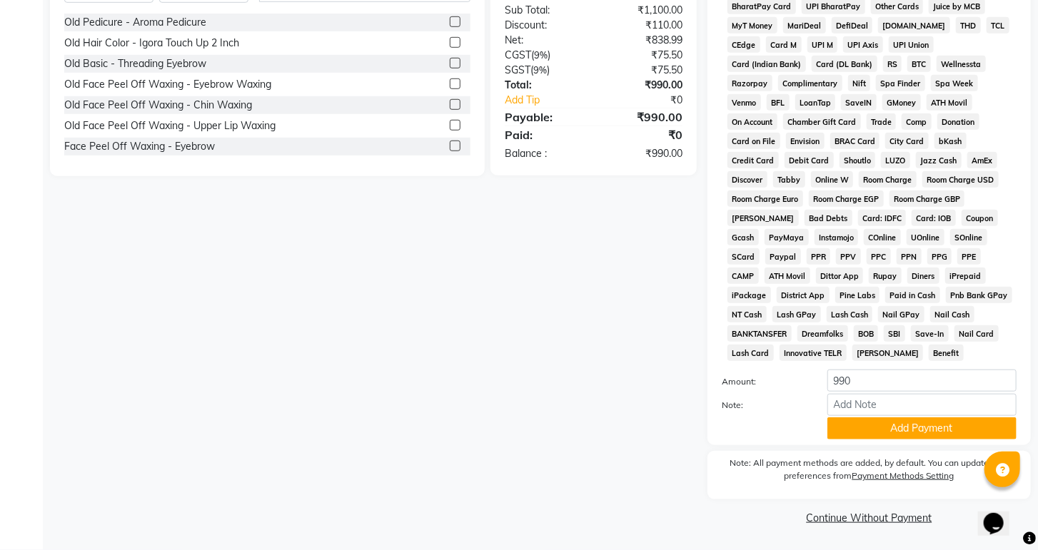
scroll to position [520, 0]
click at [880, 431] on button "Add Payment" at bounding box center [921, 429] width 189 height 22
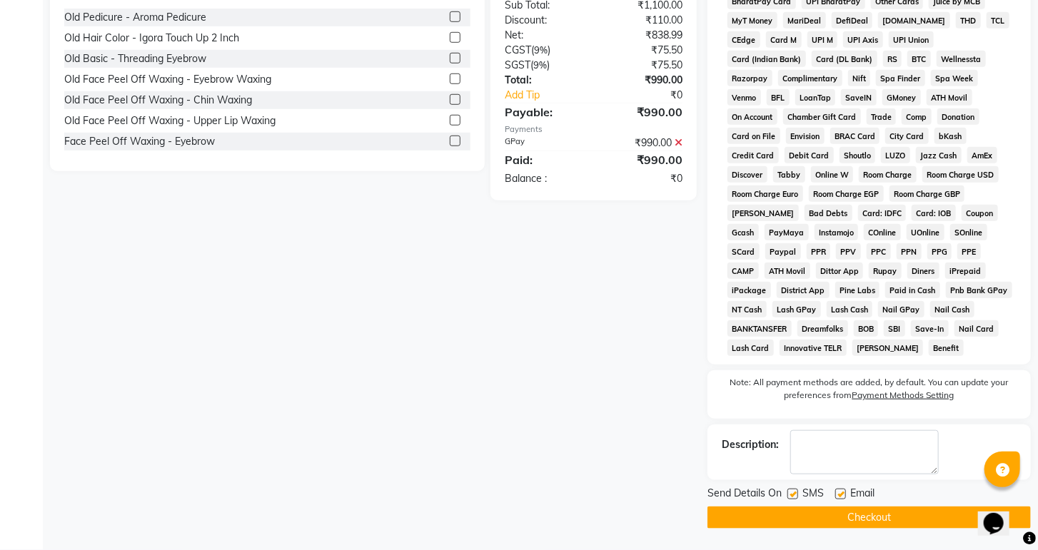
click at [866, 527] on button "Checkout" at bounding box center [868, 518] width 323 height 22
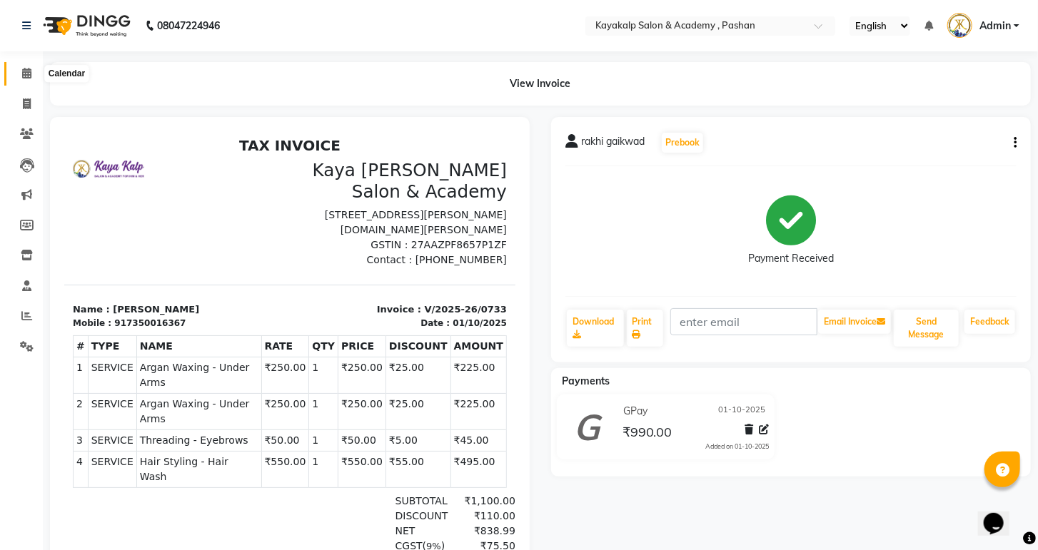
click at [22, 70] on icon at bounding box center [26, 73] width 9 height 11
